Goal: Task Accomplishment & Management: Manage account settings

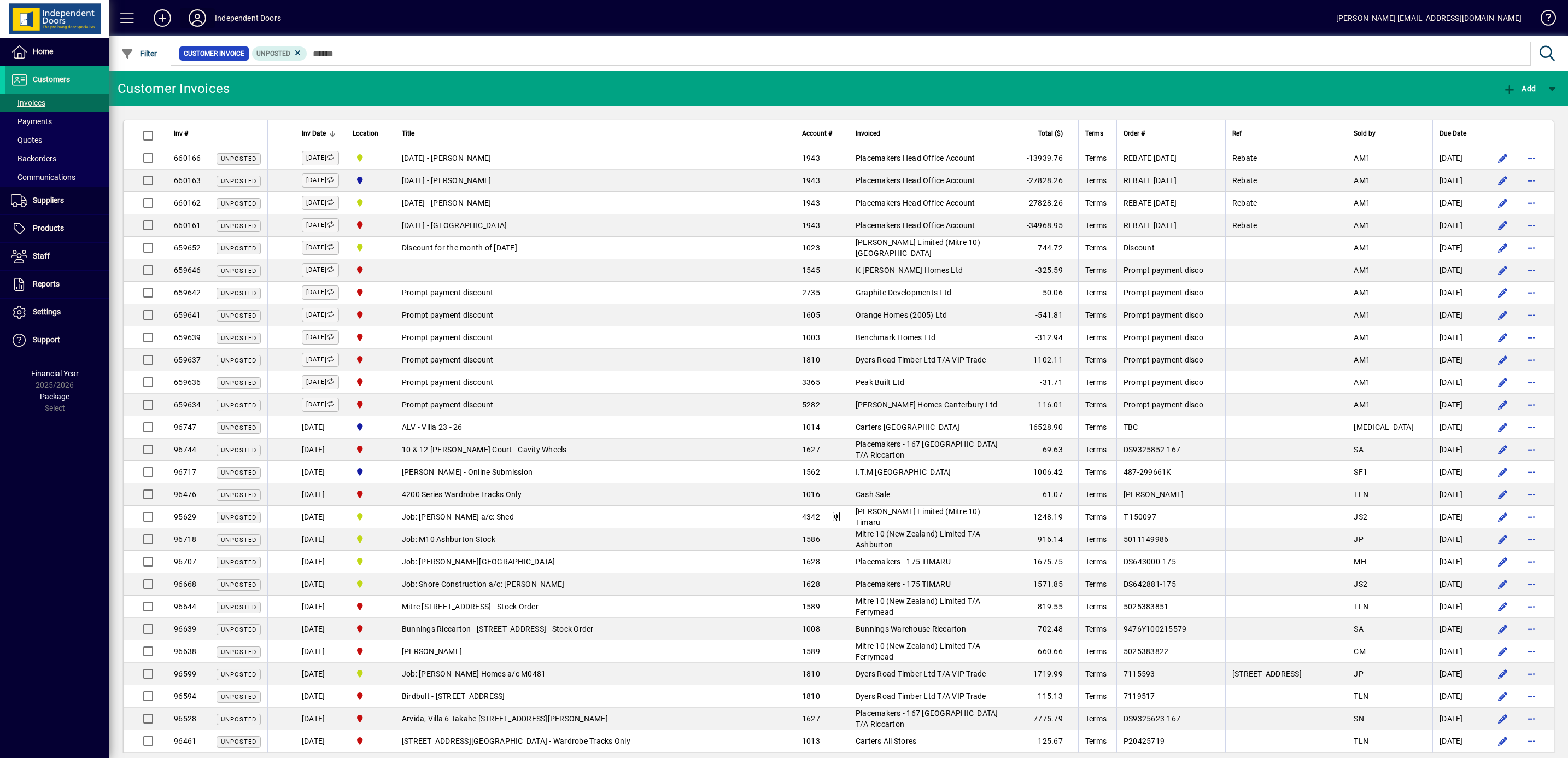
click at [205, 20] on icon at bounding box center [198, 18] width 22 height 18
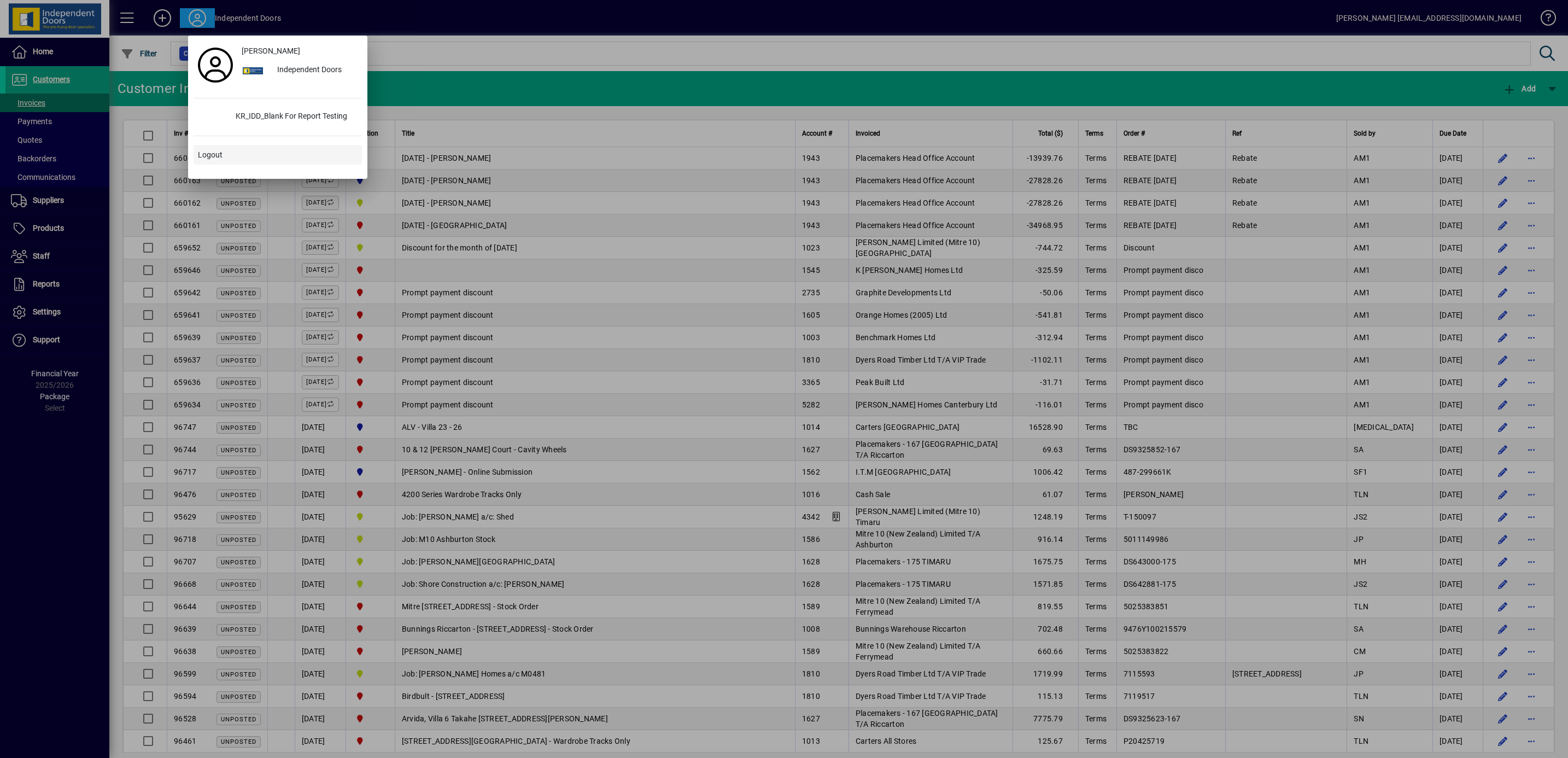
click at [218, 156] on span "Logout" at bounding box center [210, 155] width 25 height 11
